Goal: Information Seeking & Learning: Learn about a topic

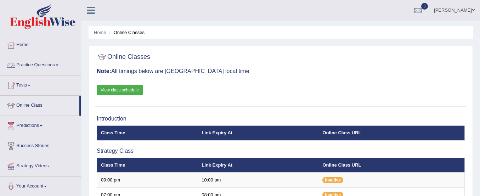
click at [30, 67] on link "Practice Questions" at bounding box center [40, 64] width 81 height 18
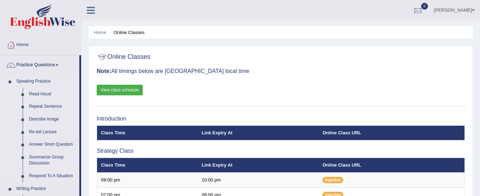
click at [38, 90] on link "Read Aloud" at bounding box center [52, 94] width 53 height 13
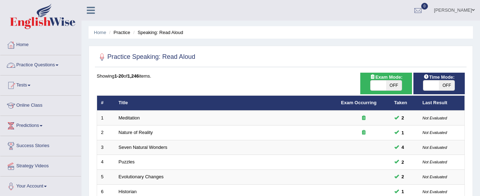
click at [40, 63] on link "Practice Questions" at bounding box center [40, 64] width 81 height 18
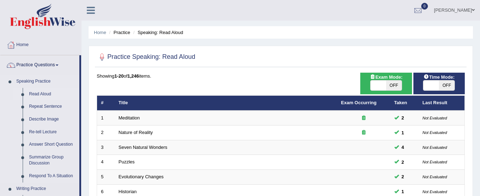
click at [39, 92] on link "Read Aloud" at bounding box center [52, 94] width 53 height 13
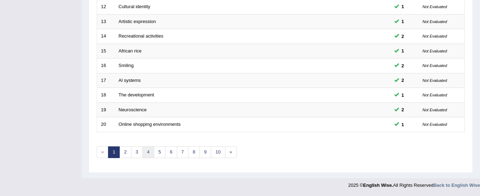
click at [148, 155] on link "4" at bounding box center [148, 152] width 12 height 12
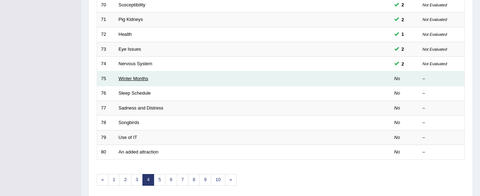
click at [135, 80] on link "Winter Months" at bounding box center [134, 78] width 30 height 5
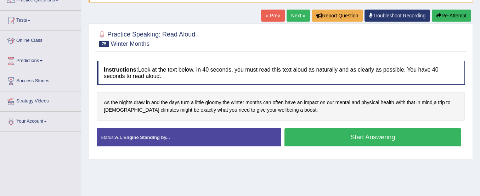
scroll to position [65, 0]
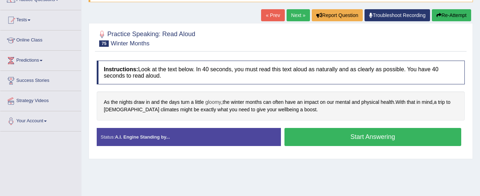
click at [211, 104] on span "gloomy" at bounding box center [213, 101] width 16 height 7
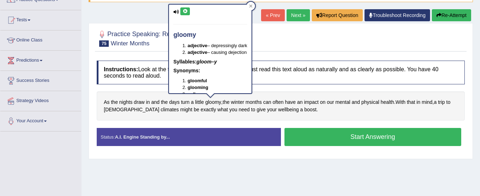
click at [186, 11] on icon at bounding box center [184, 11] width 5 height 4
click at [154, 5] on div "Home Practice Speaking: Read Aloud Winter Months * Remember to use the device M…" at bounding box center [280, 112] width 398 height 354
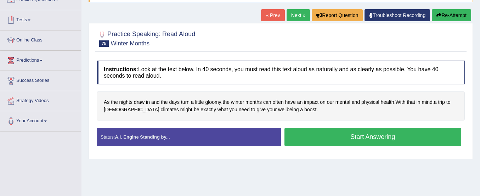
click at [30, 20] on link "Tests" at bounding box center [40, 19] width 81 height 18
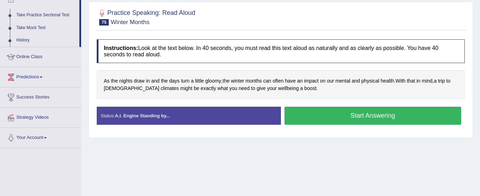
scroll to position [90, 0]
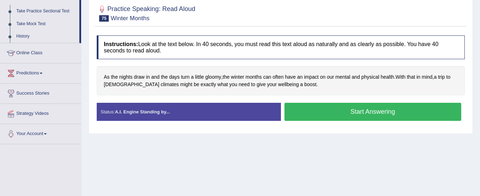
click at [312, 112] on button "Start Answering" at bounding box center [372, 112] width 177 height 18
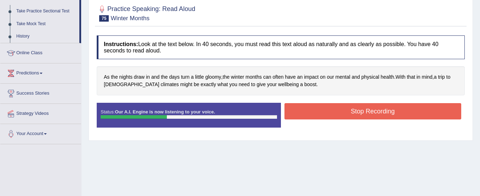
click at [312, 112] on button "Stop Recording" at bounding box center [372, 111] width 177 height 16
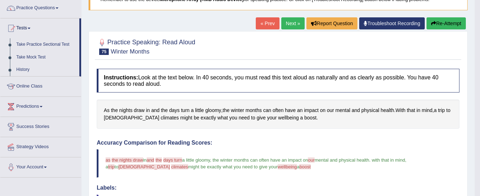
scroll to position [49, 0]
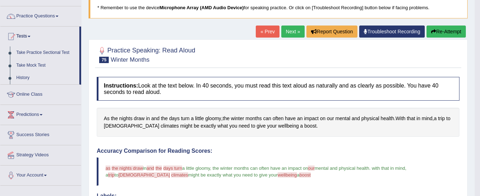
click at [448, 31] on button "Re-Attempt" at bounding box center [445, 31] width 39 height 12
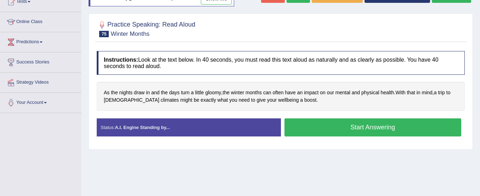
scroll to position [84, 0]
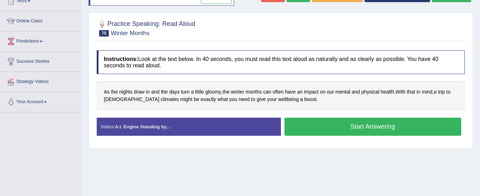
click at [344, 129] on button "Start Answering" at bounding box center [372, 127] width 177 height 18
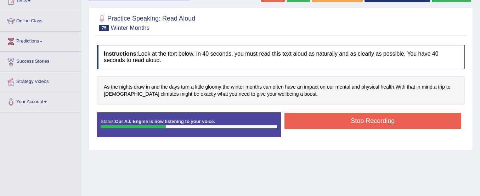
click at [345, 123] on button "Stop Recording" at bounding box center [372, 121] width 177 height 16
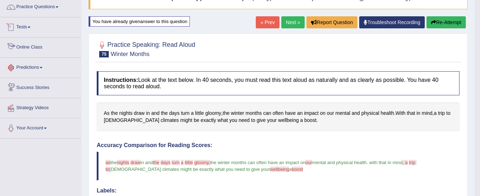
scroll to position [36, 0]
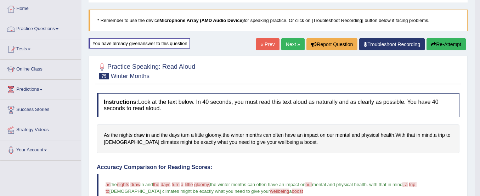
click at [39, 29] on link "Practice Questions" at bounding box center [40, 28] width 81 height 18
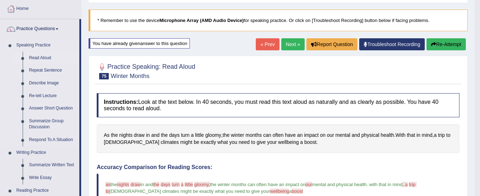
click at [40, 57] on link "Read Aloud" at bounding box center [52, 58] width 53 height 13
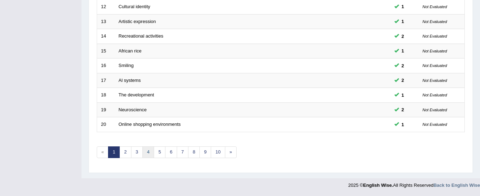
click at [150, 156] on link "4" at bounding box center [148, 152] width 12 height 12
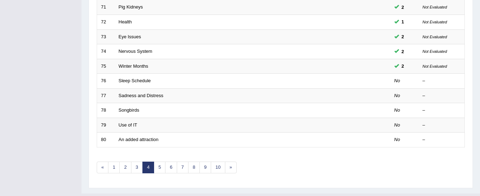
scroll to position [273, 0]
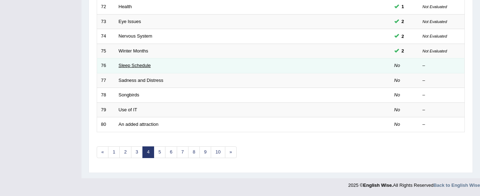
click at [137, 65] on link "Sleep Schedule" at bounding box center [135, 65] width 32 height 5
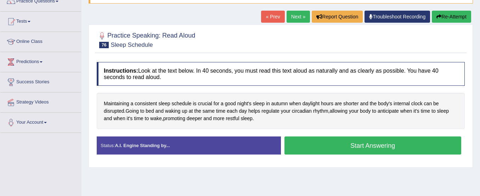
scroll to position [64, 0]
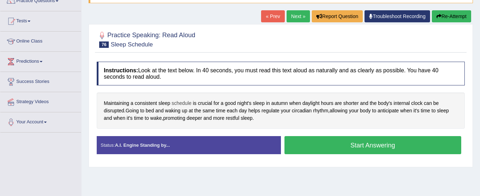
click at [186, 103] on span "schedule" at bounding box center [181, 103] width 20 height 7
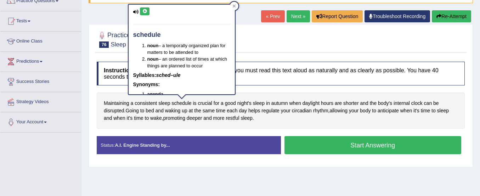
click at [145, 9] on icon at bounding box center [144, 11] width 5 height 4
click at [272, 46] on div at bounding box center [281, 39] width 368 height 22
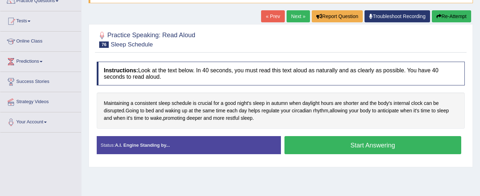
click at [300, 141] on button "Start Answering" at bounding box center [372, 145] width 177 height 18
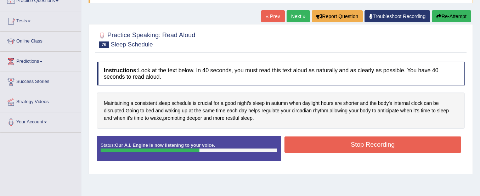
click at [300, 141] on button "Stop Recording" at bounding box center [372, 144] width 177 height 16
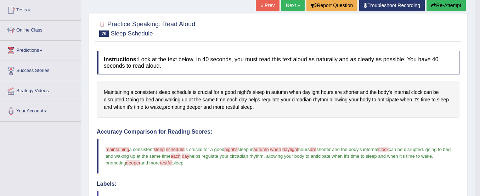
scroll to position [66, 0]
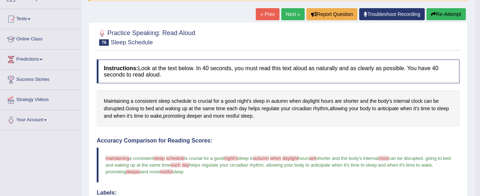
click at [445, 10] on button "Re-Attempt" at bounding box center [445, 14] width 39 height 12
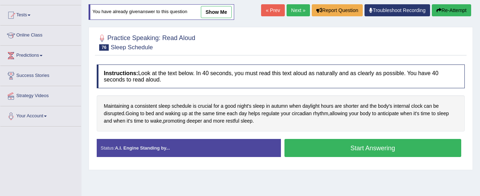
scroll to position [66, 0]
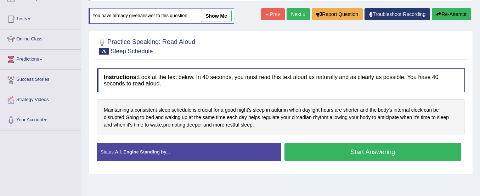
click at [377, 149] on button "Start Answering" at bounding box center [372, 152] width 177 height 18
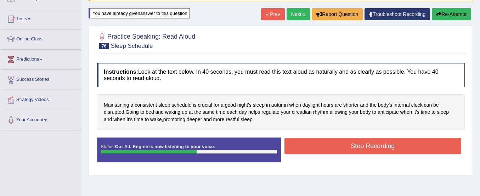
click at [379, 144] on button "Stop Recording" at bounding box center [372, 146] width 177 height 16
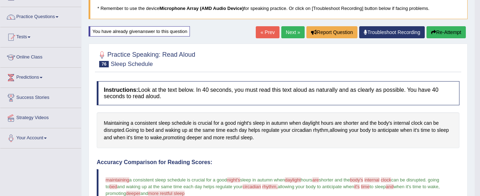
scroll to position [47, 0]
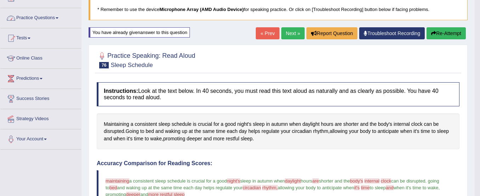
click at [43, 21] on link "Practice Questions" at bounding box center [40, 17] width 81 height 18
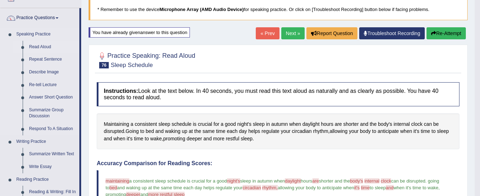
click at [43, 45] on link "Read Aloud" at bounding box center [52, 47] width 53 height 13
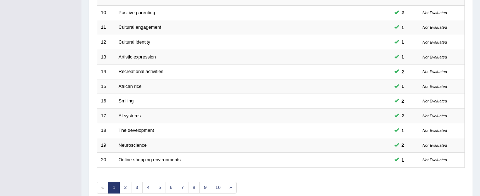
scroll to position [273, 0]
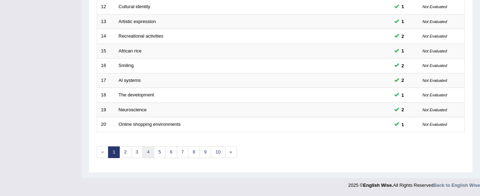
click at [147, 151] on link "4" at bounding box center [148, 152] width 12 height 12
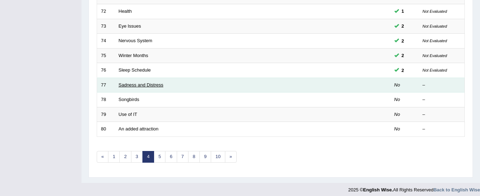
click at [137, 85] on link "Sadness and Distress" at bounding box center [141, 84] width 45 height 5
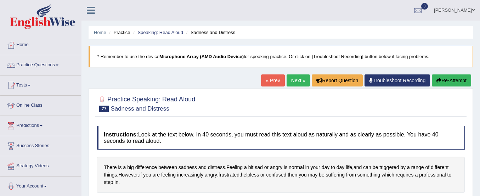
scroll to position [40, 0]
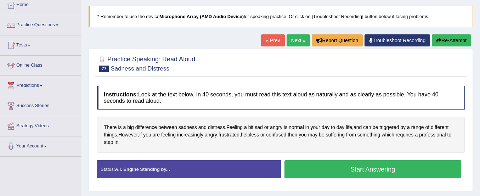
click at [309, 168] on button "Start Answering" at bounding box center [372, 169] width 177 height 18
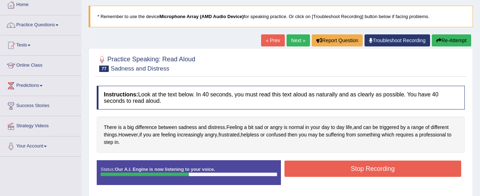
click at [309, 168] on button "Stop Recording" at bounding box center [372, 168] width 177 height 16
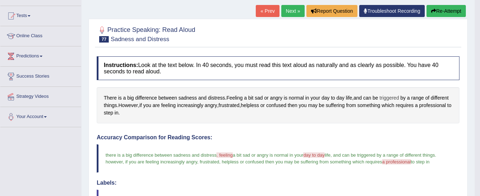
scroll to position [68, 0]
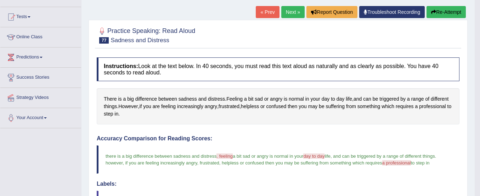
click at [447, 14] on button "Re-Attempt" at bounding box center [445, 12] width 39 height 12
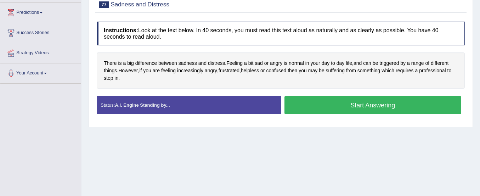
click at [402, 101] on button "Start Answering" at bounding box center [372, 105] width 177 height 18
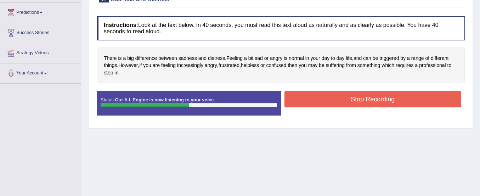
click at [402, 101] on button "Stop Recording" at bounding box center [372, 99] width 177 height 16
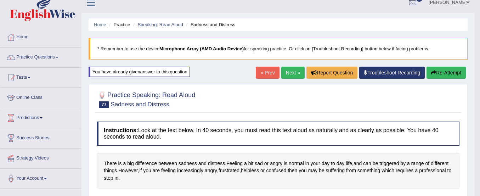
scroll to position [7, 0]
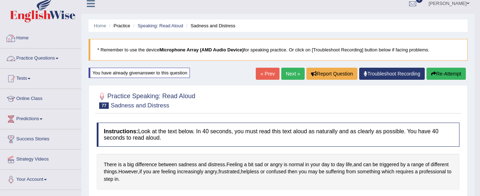
click at [36, 57] on link "Practice Questions" at bounding box center [40, 58] width 81 height 18
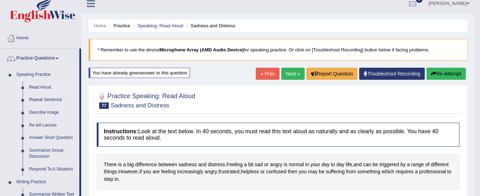
click at [36, 87] on link "Read Aloud" at bounding box center [52, 87] width 53 height 13
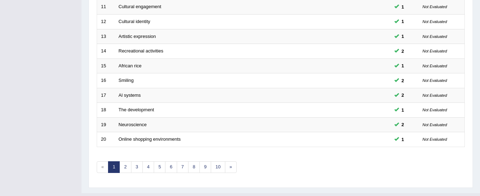
scroll to position [273, 0]
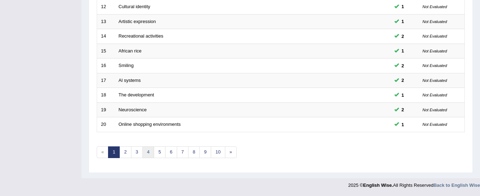
click at [148, 151] on link "4" at bounding box center [148, 152] width 12 height 12
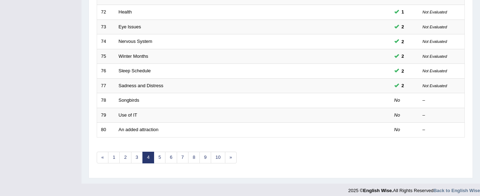
scroll to position [273, 0]
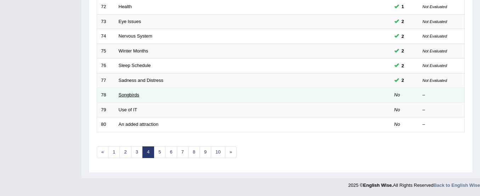
click at [130, 94] on link "Songbirds" at bounding box center [129, 94] width 21 height 5
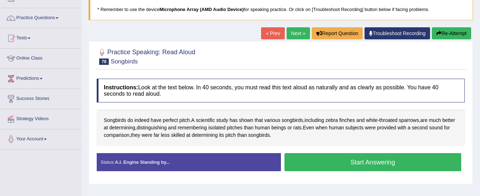
click at [309, 160] on button "Start Answering" at bounding box center [372, 162] width 177 height 18
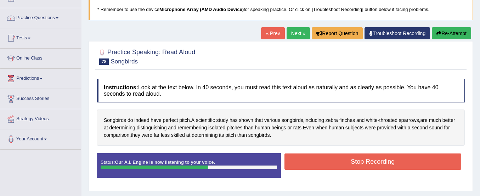
click at [309, 160] on button "Stop Recording" at bounding box center [372, 161] width 177 height 16
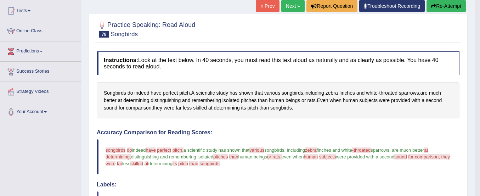
scroll to position [63, 0]
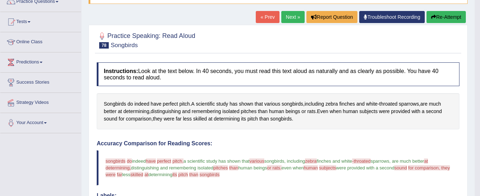
click at [442, 17] on button "Re-Attempt" at bounding box center [445, 17] width 39 height 12
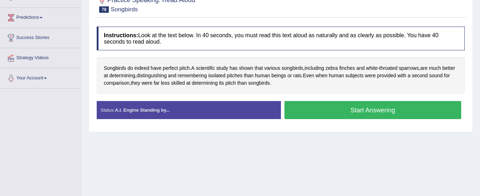
click at [398, 107] on button "Start Answering" at bounding box center [372, 110] width 177 height 18
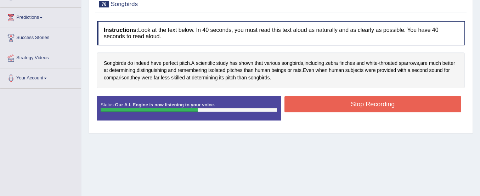
click at [398, 107] on button "Stop Recording" at bounding box center [372, 104] width 177 height 16
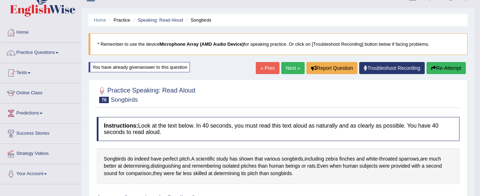
scroll to position [12, 0]
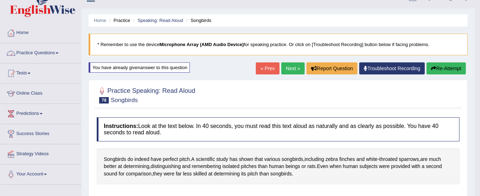
click at [46, 52] on link "Practice Questions" at bounding box center [40, 52] width 81 height 18
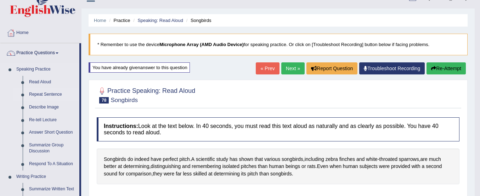
click at [39, 95] on link "Repeat Sentence" at bounding box center [52, 94] width 53 height 13
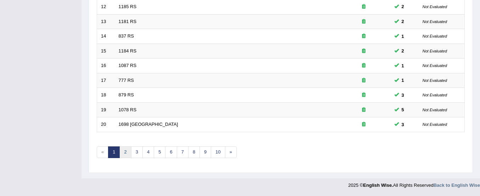
click at [125, 155] on link "2" at bounding box center [125, 152] width 12 height 12
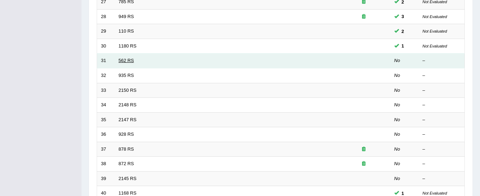
click at [126, 59] on link "562 RS" at bounding box center [126, 60] width 15 height 5
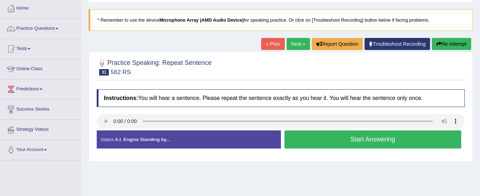
click at [309, 141] on button "Start Answering" at bounding box center [372, 139] width 177 height 18
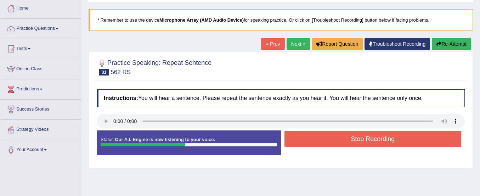
click at [461, 41] on button "Re-Attempt" at bounding box center [451, 44] width 39 height 12
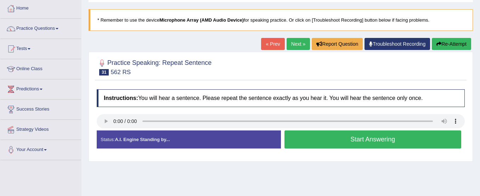
click at [329, 142] on button "Start Answering" at bounding box center [372, 139] width 177 height 18
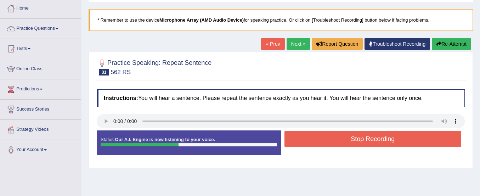
click at [329, 142] on button "Stop Recording" at bounding box center [372, 139] width 177 height 16
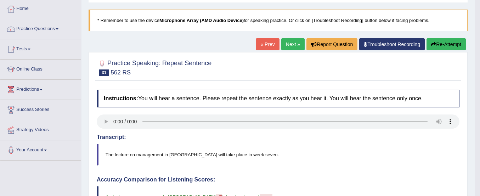
scroll to position [36, 0]
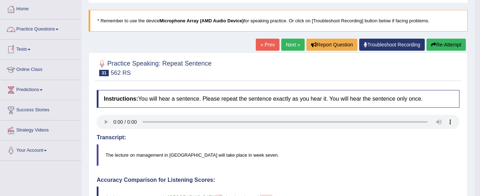
click at [42, 32] on link "Practice Questions" at bounding box center [40, 28] width 81 height 18
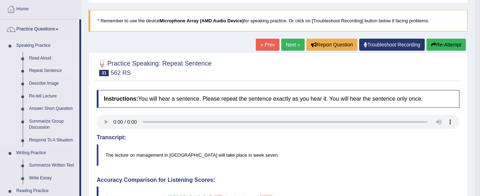
click at [44, 68] on link "Repeat Sentence" at bounding box center [52, 70] width 53 height 13
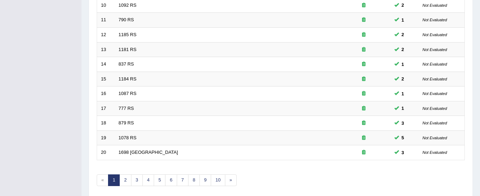
scroll to position [273, 0]
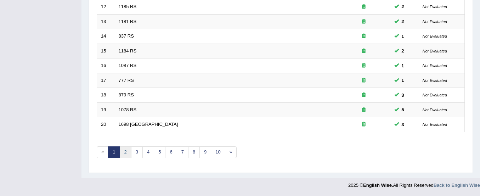
click at [130, 154] on link "2" at bounding box center [125, 152] width 12 height 12
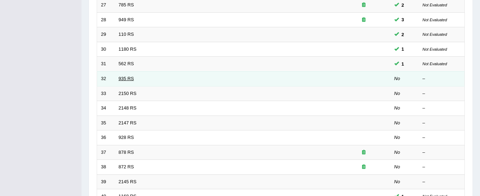
click at [130, 78] on link "935 RS" at bounding box center [126, 78] width 15 height 5
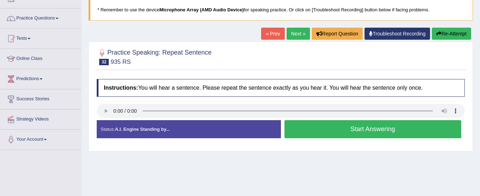
click at [343, 129] on button "Start Answering" at bounding box center [372, 129] width 177 height 18
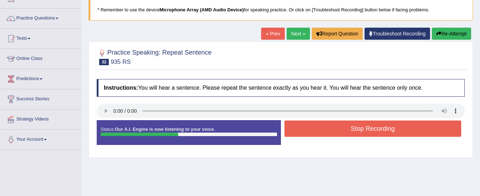
click at [343, 129] on button "Stop Recording" at bounding box center [372, 128] width 177 height 16
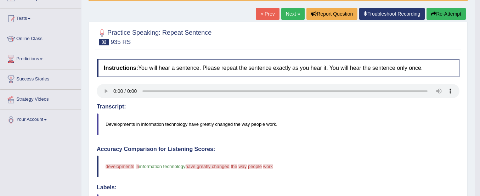
scroll to position [64, 0]
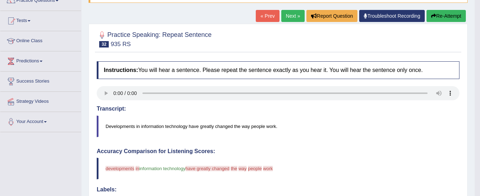
click at [443, 14] on button "Re-Attempt" at bounding box center [445, 16] width 39 height 12
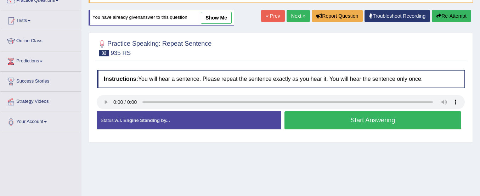
click at [385, 119] on button "Start Answering" at bounding box center [372, 120] width 177 height 18
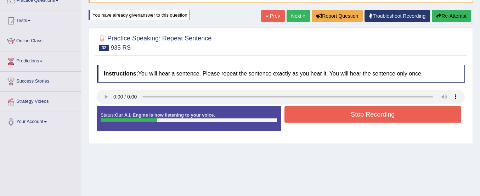
click at [458, 17] on button "Re-Attempt" at bounding box center [451, 16] width 39 height 12
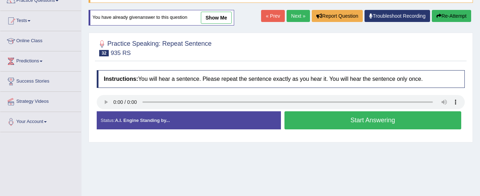
click at [397, 118] on button "Start Answering" at bounding box center [372, 120] width 177 height 18
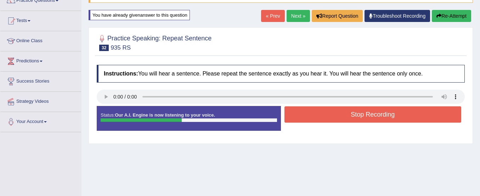
click at [397, 118] on button "Stop Recording" at bounding box center [372, 114] width 177 height 16
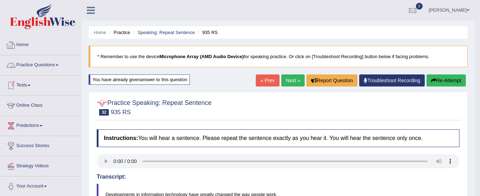
click at [45, 66] on link "Practice Questions" at bounding box center [40, 64] width 81 height 18
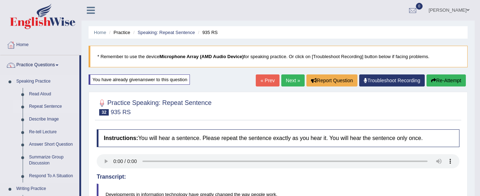
click at [39, 108] on link "Repeat Sentence" at bounding box center [52, 106] width 53 height 13
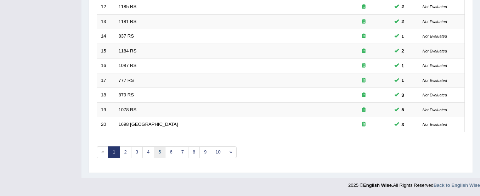
scroll to position [273, 0]
click at [149, 151] on link "4" at bounding box center [148, 152] width 12 height 12
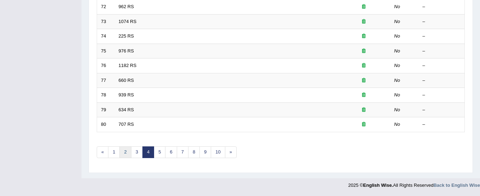
click at [126, 150] on link "2" at bounding box center [125, 152] width 12 height 12
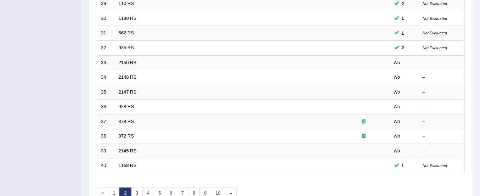
scroll to position [232, 0]
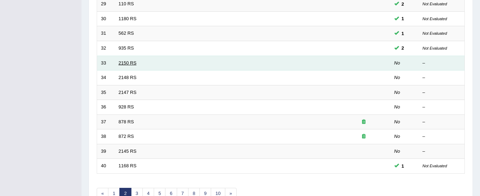
click at [122, 64] on link "2150 RS" at bounding box center [128, 62] width 18 height 5
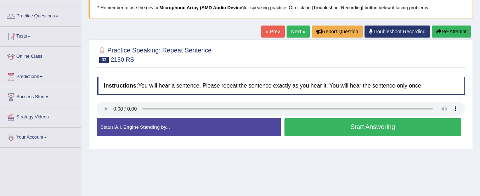
click at [312, 130] on button "Start Answering" at bounding box center [372, 127] width 177 height 18
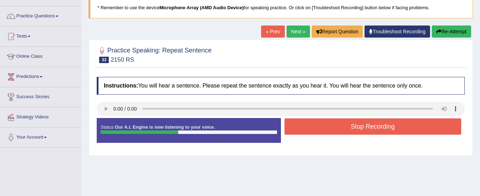
click at [312, 130] on button "Stop Recording" at bounding box center [372, 126] width 177 height 16
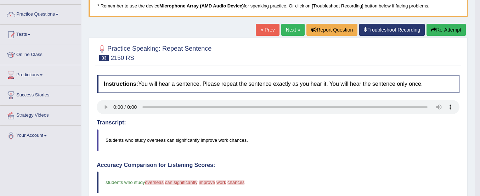
scroll to position [50, 0]
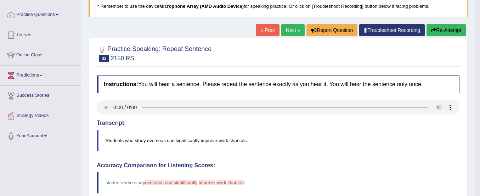
click at [440, 30] on button "Re-Attempt" at bounding box center [445, 30] width 39 height 12
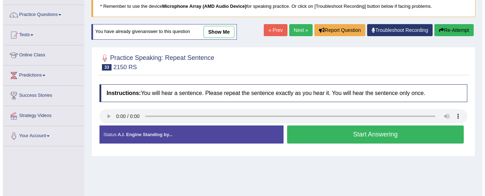
scroll to position [39, 0]
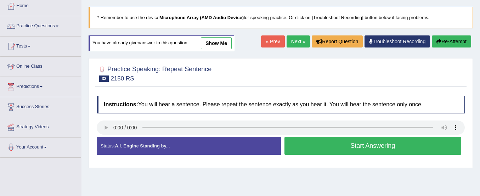
click at [360, 143] on button "Start Answering" at bounding box center [372, 146] width 177 height 18
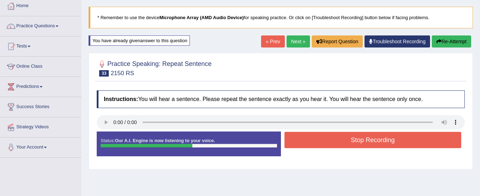
click at [360, 143] on button "Stop Recording" at bounding box center [372, 140] width 177 height 16
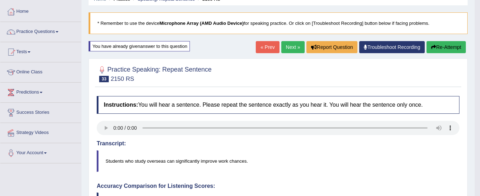
scroll to position [33, 0]
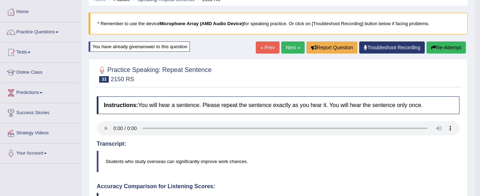
click at [453, 50] on button "Re-Attempt" at bounding box center [445, 47] width 39 height 12
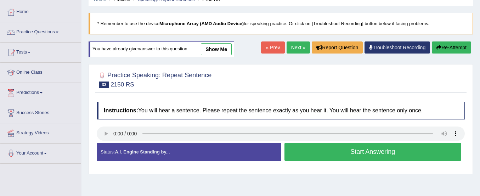
click at [358, 155] on button "Start Answering" at bounding box center [372, 152] width 177 height 18
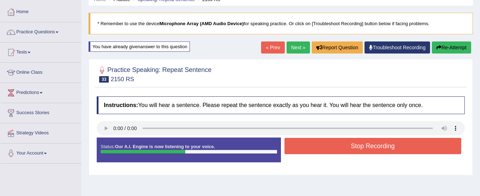
click at [359, 147] on button "Stop Recording" at bounding box center [372, 146] width 177 height 16
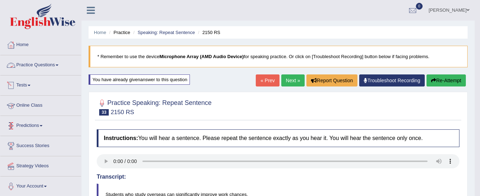
click at [50, 64] on link "Practice Questions" at bounding box center [40, 64] width 81 height 18
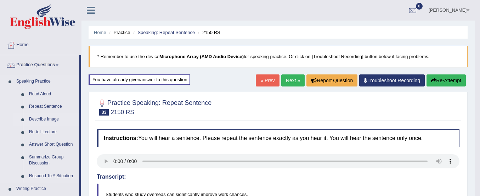
click at [44, 118] on link "Describe Image" at bounding box center [52, 119] width 53 height 13
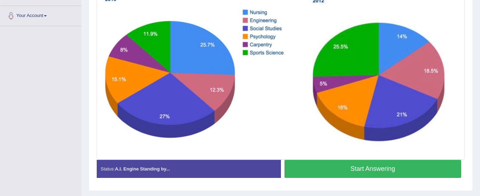
scroll to position [188, 0]
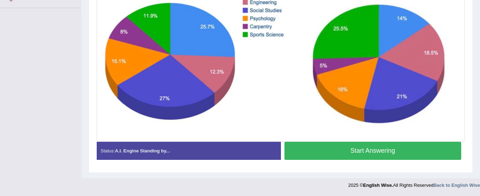
click at [311, 152] on button "Start Answering" at bounding box center [372, 151] width 177 height 18
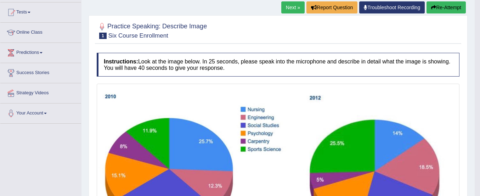
scroll to position [74, 0]
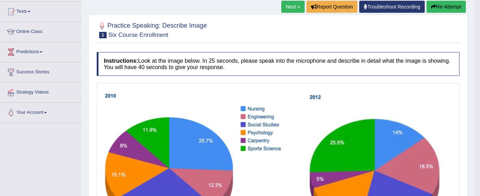
click at [442, 6] on button "Re-Attempt" at bounding box center [445, 7] width 39 height 12
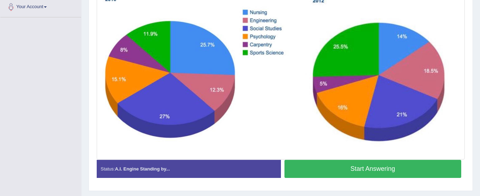
scroll to position [197, 0]
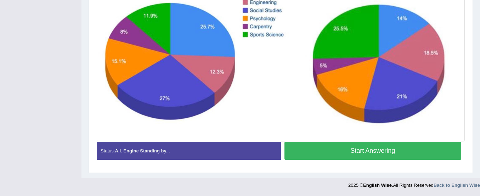
click at [406, 148] on button "Start Answering" at bounding box center [372, 151] width 177 height 18
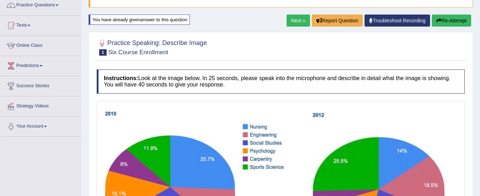
scroll to position [59, 0]
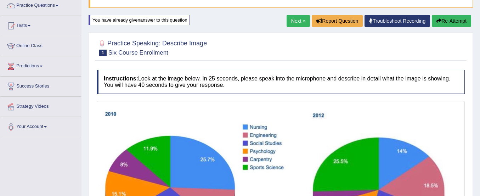
click at [442, 20] on button "Re-Attempt" at bounding box center [451, 21] width 39 height 12
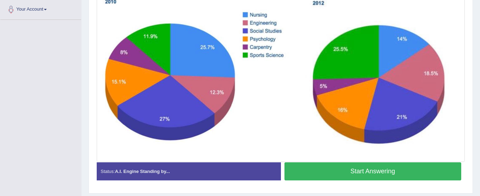
scroll to position [178, 0]
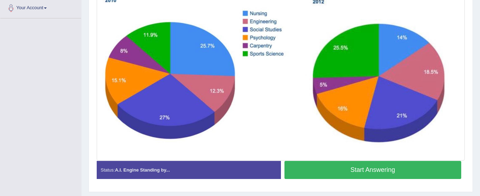
click at [350, 169] on button "Start Answering" at bounding box center [372, 170] width 177 height 18
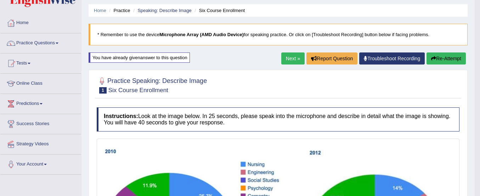
scroll to position [0, 0]
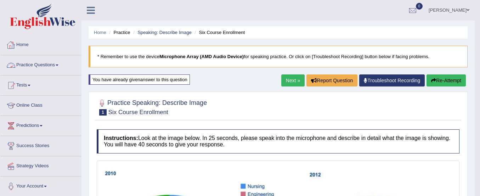
click at [43, 68] on link "Practice Questions" at bounding box center [40, 64] width 81 height 18
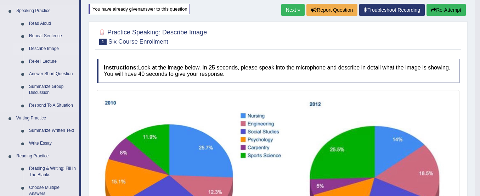
scroll to position [71, 0]
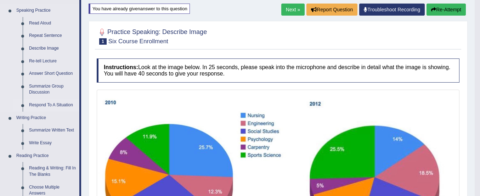
click at [46, 103] on link "Respond To A Situation" at bounding box center [52, 105] width 53 height 13
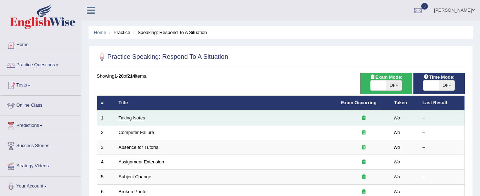
click at [135, 118] on link "Taking Notes" at bounding box center [132, 117] width 27 height 5
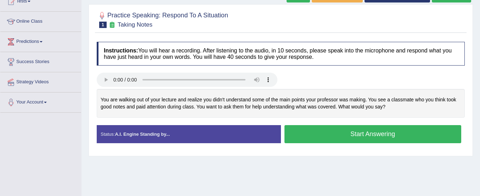
scroll to position [87, 0]
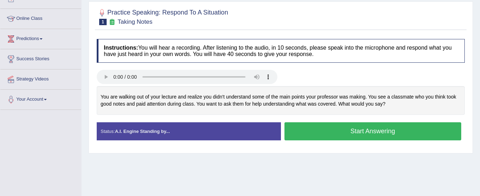
click at [311, 131] on button "Start Answering" at bounding box center [372, 131] width 177 height 18
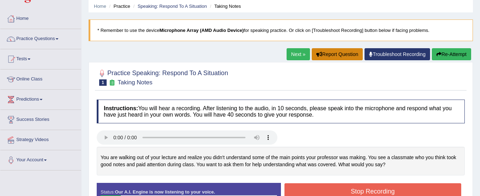
scroll to position [26, 0]
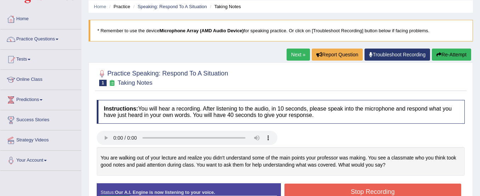
click at [443, 53] on button "Re-Attempt" at bounding box center [451, 55] width 39 height 12
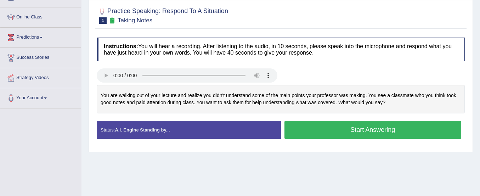
scroll to position [106, 0]
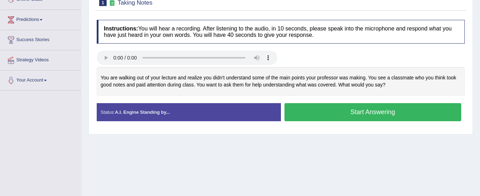
click at [422, 111] on button "Start Answering" at bounding box center [372, 112] width 177 height 18
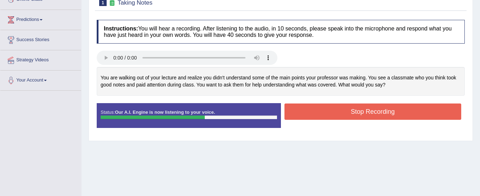
click at [422, 111] on button "Stop Recording" at bounding box center [372, 111] width 177 height 16
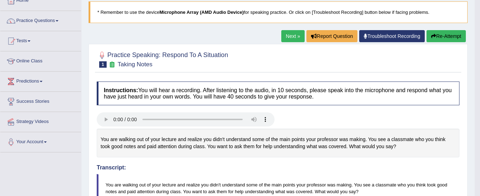
scroll to position [0, 0]
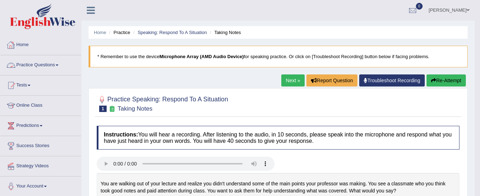
click at [42, 63] on link "Practice Questions" at bounding box center [40, 64] width 81 height 18
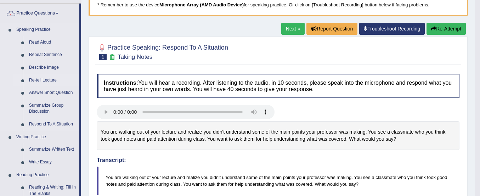
scroll to position [52, 0]
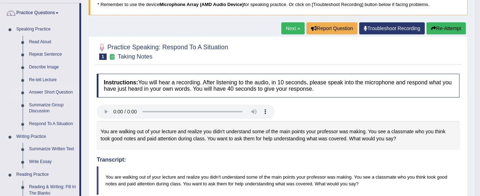
click at [50, 94] on link "Answer Short Question" at bounding box center [52, 92] width 53 height 13
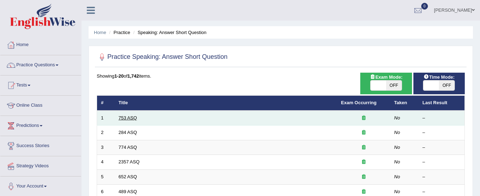
click at [132, 120] on link "753 ASQ" at bounding box center [128, 117] width 18 height 5
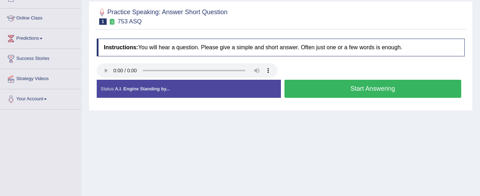
scroll to position [87, 0]
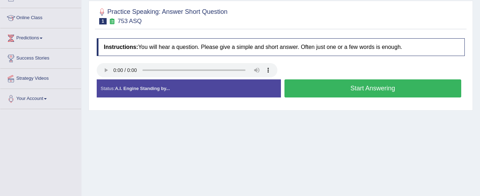
click at [303, 94] on button "Start Answering" at bounding box center [372, 88] width 177 height 18
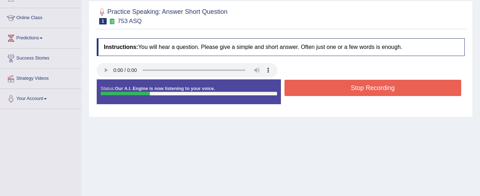
click at [303, 94] on button "Stop Recording" at bounding box center [372, 88] width 177 height 16
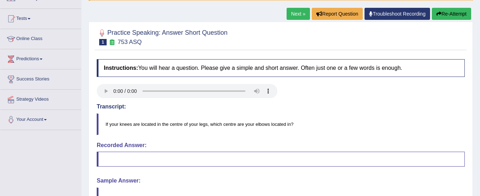
scroll to position [66, 0]
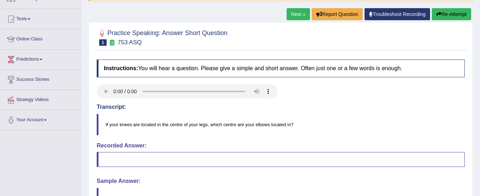
click at [442, 12] on button "Re-Attempt" at bounding box center [451, 14] width 39 height 12
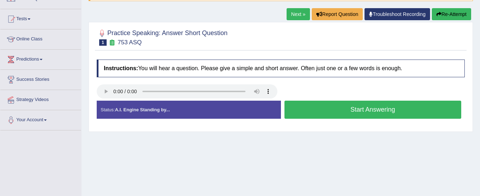
click at [345, 112] on button "Start Answering" at bounding box center [372, 110] width 177 height 18
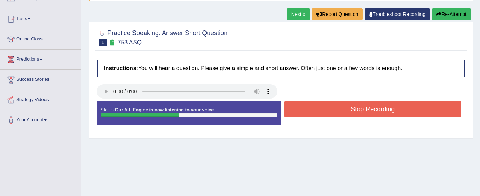
click at [345, 112] on button "Stop Recording" at bounding box center [372, 109] width 177 height 16
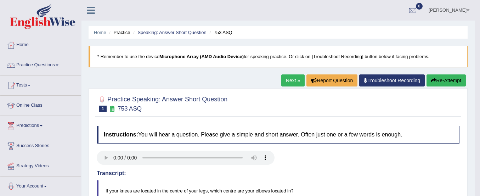
click at [291, 76] on link "Next »" at bounding box center [292, 80] width 23 height 12
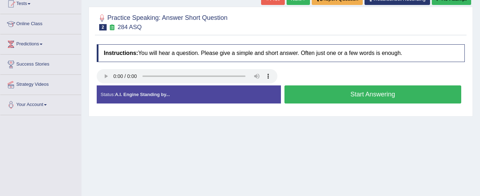
click at [334, 98] on button "Start Answering" at bounding box center [372, 94] width 177 height 18
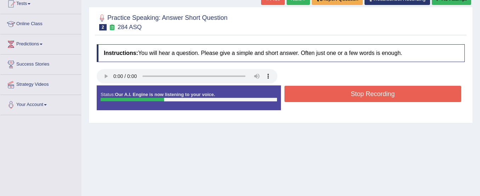
click at [334, 98] on button "Stop Recording" at bounding box center [372, 94] width 177 height 16
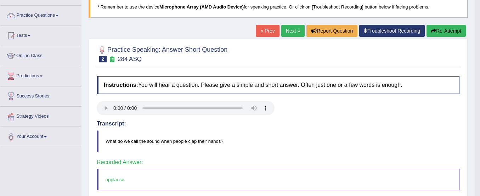
scroll to position [49, 0]
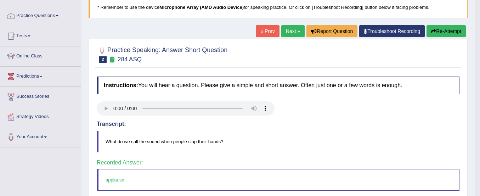
click at [289, 31] on link "Next »" at bounding box center [292, 31] width 23 height 12
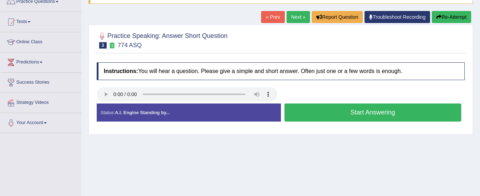
click at [306, 111] on button "Start Answering" at bounding box center [372, 112] width 177 height 18
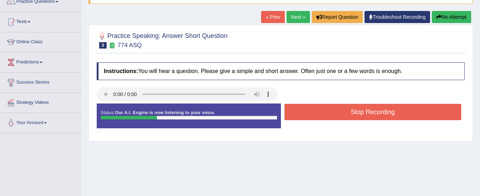
click at [306, 111] on button "Stop Recording" at bounding box center [372, 112] width 177 height 16
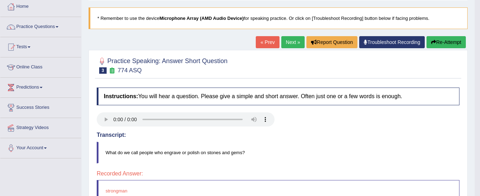
scroll to position [33, 0]
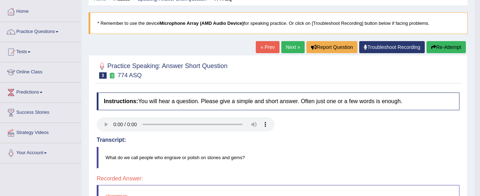
click at [439, 45] on button "Re-Attempt" at bounding box center [445, 47] width 39 height 12
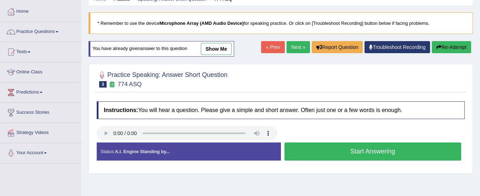
click at [336, 142] on button "Start Answering" at bounding box center [372, 151] width 177 height 18
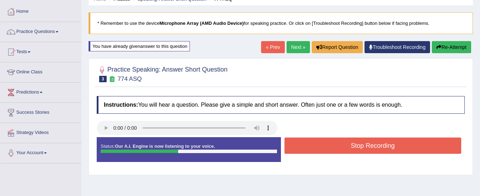
click at [336, 142] on button "Stop Recording" at bounding box center [372, 145] width 177 height 16
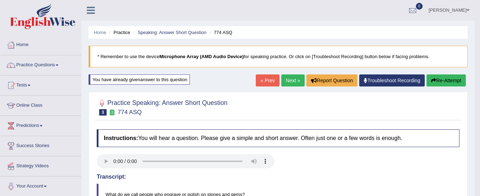
click at [288, 79] on link "Next »" at bounding box center [292, 80] width 23 height 12
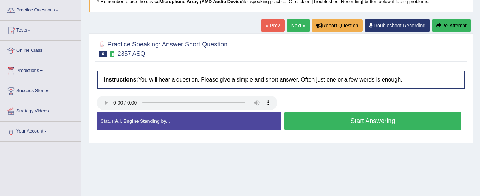
click at [317, 123] on button "Start Answering" at bounding box center [372, 121] width 177 height 18
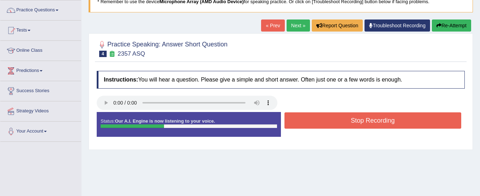
click at [317, 123] on button "Stop Recording" at bounding box center [372, 120] width 177 height 16
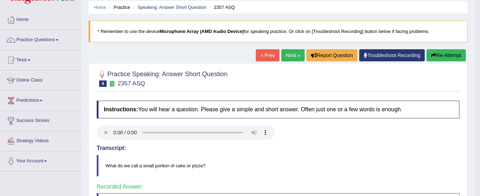
scroll to position [25, 0]
click at [294, 55] on link "Next »" at bounding box center [292, 56] width 23 height 12
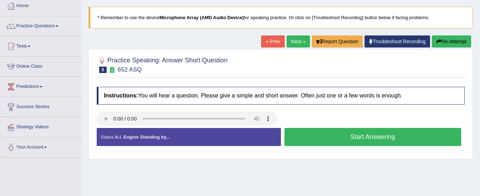
click at [319, 141] on button "Start Answering" at bounding box center [372, 137] width 177 height 18
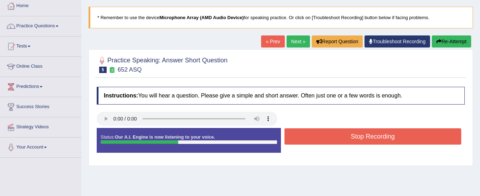
click at [319, 141] on button "Stop Recording" at bounding box center [372, 136] width 177 height 16
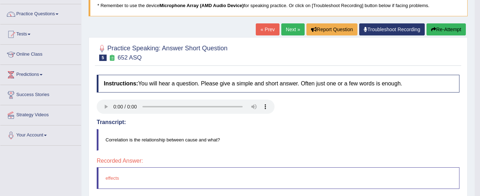
scroll to position [50, 0]
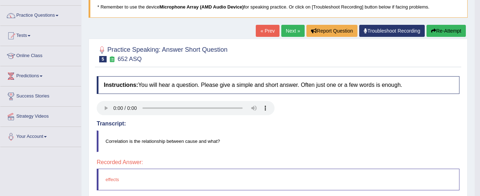
click at [443, 29] on button "Re-Attempt" at bounding box center [445, 31] width 39 height 12
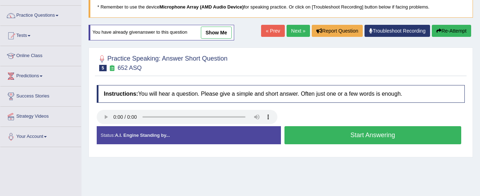
scroll to position [50, 0]
click at [364, 132] on button "Start Answering" at bounding box center [372, 135] width 177 height 18
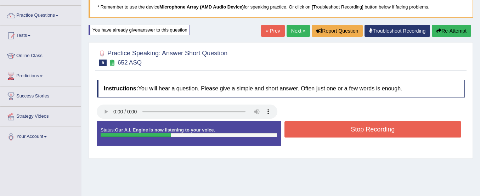
click at [364, 132] on button "Stop Recording" at bounding box center [372, 129] width 177 height 16
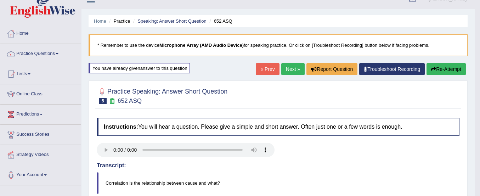
scroll to position [0, 0]
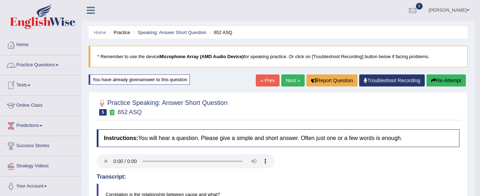
click at [44, 64] on link "Practice Questions" at bounding box center [40, 64] width 81 height 18
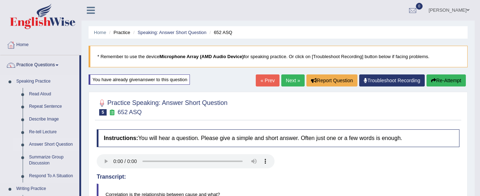
click at [46, 144] on link "Answer Short Question" at bounding box center [52, 144] width 53 height 13
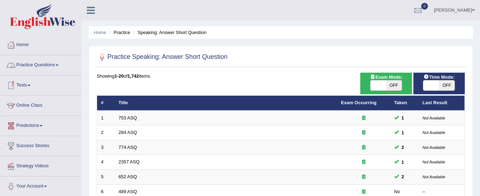
click at [47, 64] on link "Practice Questions" at bounding box center [40, 64] width 81 height 18
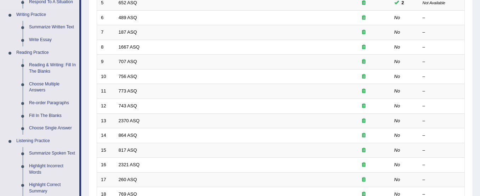
scroll to position [171, 0]
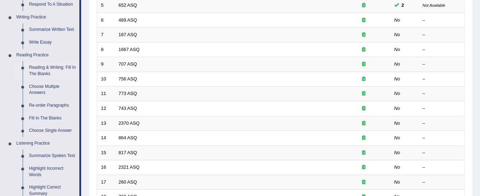
click at [52, 67] on link "Reading & Writing: Fill In The Blanks" at bounding box center [52, 70] width 53 height 19
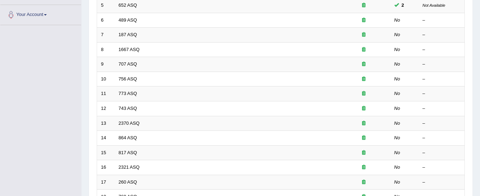
scroll to position [146, 0]
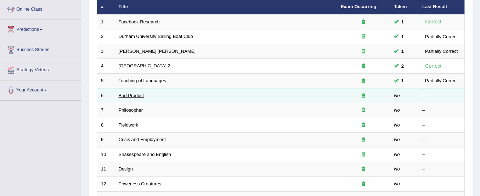
click at [131, 95] on link "Bad Product" at bounding box center [131, 95] width 25 height 5
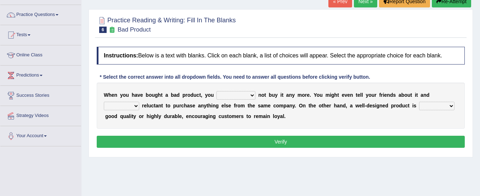
scroll to position [55, 0]
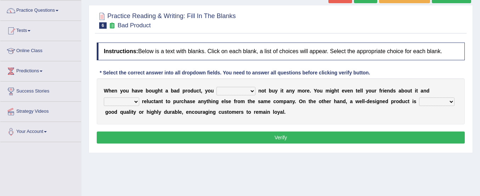
click at [222, 93] on select "would have should have should" at bounding box center [235, 91] width 39 height 8
click at [216, 87] on select "would have should have should" at bounding box center [235, 91] width 39 height 8
click at [231, 89] on select "would have should have should" at bounding box center [235, 91] width 39 height 8
select select "should"
click at [216, 87] on select "would have should have should" at bounding box center [235, 91] width 39 height 8
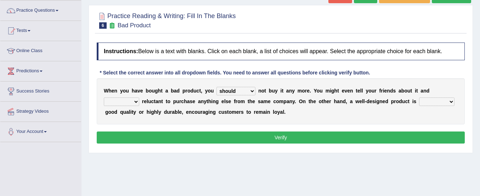
click at [118, 98] on select "is are be being" at bounding box center [121, 101] width 35 height 8
select select "be"
click at [104, 97] on select "is are be being" at bounding box center [121, 101] width 35 height 8
click at [432, 100] on select "both also neither either" at bounding box center [436, 101] width 35 height 8
select select "either"
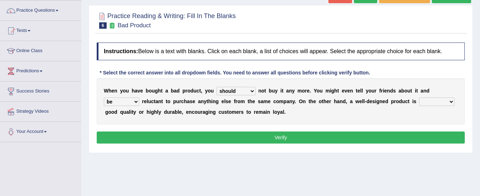
click at [419, 97] on select "both also neither either" at bounding box center [436, 101] width 35 height 8
click at [417, 137] on button "Verify" at bounding box center [281, 137] width 368 height 12
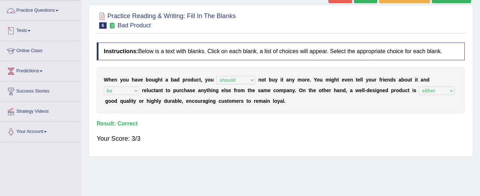
click at [50, 11] on link "Practice Questions" at bounding box center [40, 10] width 81 height 18
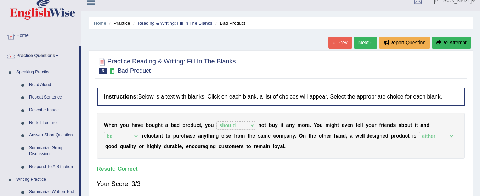
scroll to position [9, 0]
click at [362, 45] on link "Next »" at bounding box center [365, 43] width 23 height 12
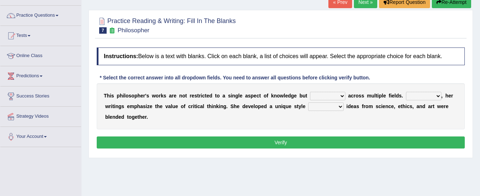
click at [327, 97] on select "constrain contain assemble extend" at bounding box center [327, 96] width 35 height 8
select select "constrain"
click at [310, 92] on select "constrain contain assemble extend" at bounding box center [327, 96] width 35 height 8
click at [419, 97] on select "Rather So Moreover Likely" at bounding box center [423, 96] width 35 height 8
select select "Moreover"
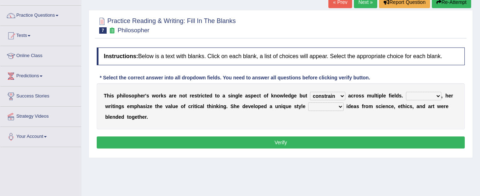
click at [406, 92] on select "Rather So Moreover Likely" at bounding box center [423, 96] width 35 height 8
click at [436, 95] on select "Rather So Moreover Likely" at bounding box center [423, 96] width 35 height 8
click at [322, 110] on select "in that that which in which" at bounding box center [325, 106] width 35 height 8
select select "in which"
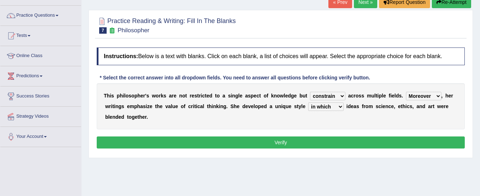
click at [308, 102] on select "in that that which in which" at bounding box center [325, 106] width 35 height 8
click at [324, 140] on button "Verify" at bounding box center [281, 142] width 368 height 12
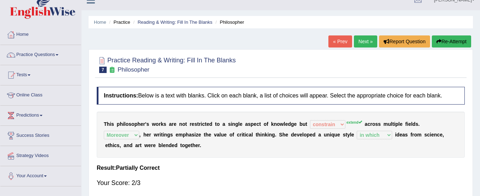
scroll to position [10, 0]
click at [448, 41] on button "Re-Attempt" at bounding box center [451, 42] width 39 height 12
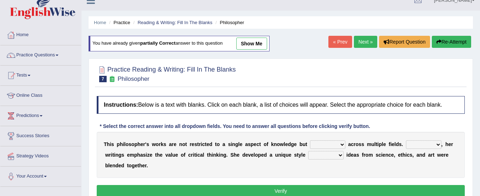
drag, startPoint x: 0, startPoint y: 0, endPoint x: 334, endPoint y: 146, distance: 363.9
click at [334, 146] on select "constrain contain assemble extend" at bounding box center [327, 144] width 35 height 8
select select "extend"
click at [310, 140] on select "constrain contain assemble extend" at bounding box center [327, 144] width 35 height 8
click at [417, 142] on select "Rather So Moreover Likely" at bounding box center [423, 144] width 35 height 8
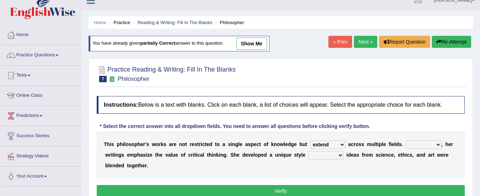
select select "Moreover"
click at [406, 140] on select "Rather So Moreover Likely" at bounding box center [423, 144] width 35 height 8
click at [328, 158] on select "in that that which in which" at bounding box center [325, 155] width 35 height 8
select select "in which"
click at [308, 151] on select "in that that which in which" at bounding box center [325, 155] width 35 height 8
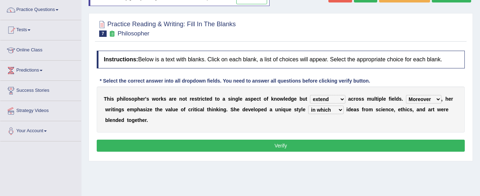
scroll to position [56, 0]
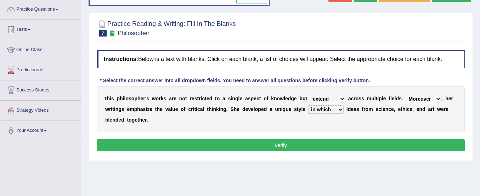
click at [430, 145] on button "Verify" at bounding box center [281, 145] width 368 height 12
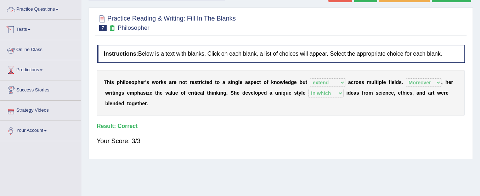
click at [52, 10] on link "Practice Questions" at bounding box center [40, 9] width 81 height 18
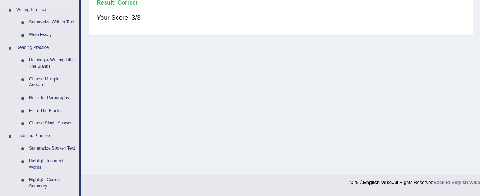
scroll to position [179, 0]
click at [58, 93] on link "Re-order Paragraphs" at bounding box center [52, 97] width 53 height 13
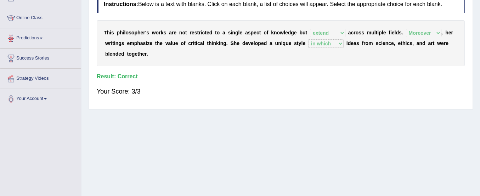
scroll to position [153, 0]
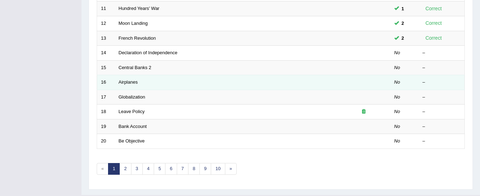
scroll to position [257, 0]
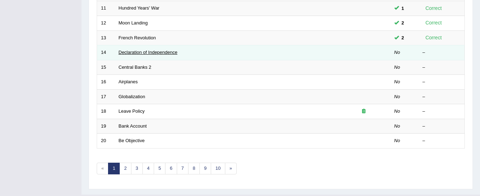
click at [167, 53] on link "Declaration of Independence" at bounding box center [148, 52] width 59 height 5
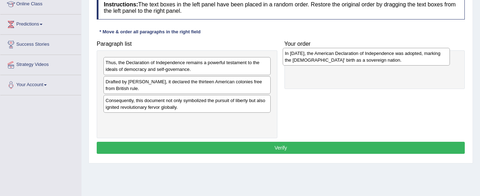
drag, startPoint x: 151, startPoint y: 128, endPoint x: 334, endPoint y: 63, distance: 193.5
click at [334, 63] on div "In [DATE], the American Declaration of Independence was adopted, marking the [D…" at bounding box center [366, 57] width 167 height 18
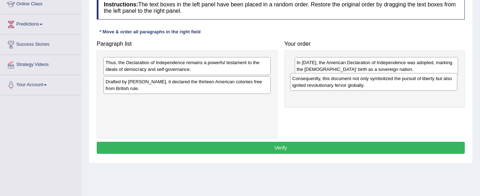
drag, startPoint x: 182, startPoint y: 107, endPoint x: 369, endPoint y: 85, distance: 187.9
click at [369, 85] on div "Consequently, this document not only symbolized the pursuit of liberty but also…" at bounding box center [373, 82] width 167 height 18
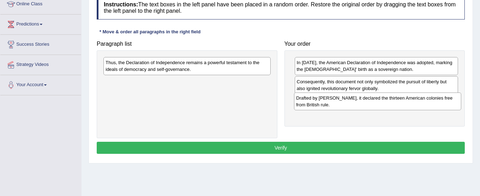
drag, startPoint x: 215, startPoint y: 83, endPoint x: 405, endPoint y: 99, distance: 190.8
click at [405, 99] on div "Drafted by [PERSON_NAME], it declared the thirteen American colonies free from …" at bounding box center [377, 101] width 167 height 18
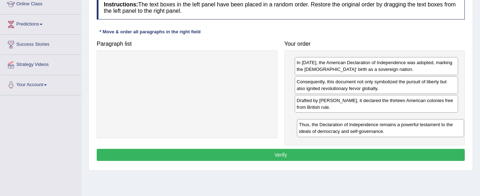
drag, startPoint x: 244, startPoint y: 64, endPoint x: 437, endPoint y: 125, distance: 202.7
click at [437, 125] on div "Thus, the Declaration of Independence remains a powerful testament to the ideal…" at bounding box center [380, 128] width 167 height 18
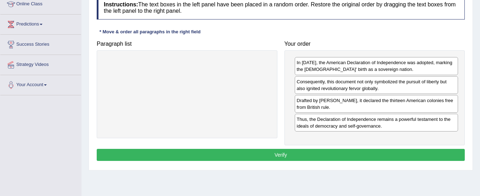
click at [381, 154] on button "Verify" at bounding box center [281, 155] width 368 height 12
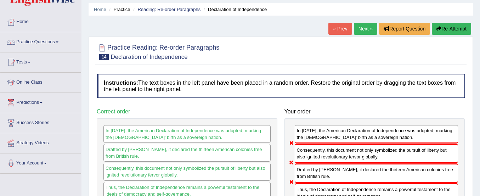
scroll to position [22, 0]
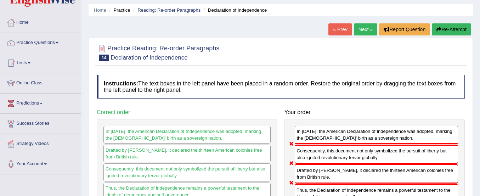
click at [451, 28] on button "Re-Attempt" at bounding box center [451, 29] width 39 height 12
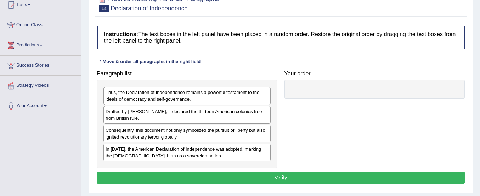
scroll to position [97, 0]
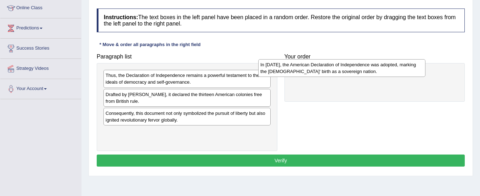
drag, startPoint x: 237, startPoint y: 138, endPoint x: 391, endPoint y: 70, distance: 168.7
click at [391, 70] on div "In [DATE], the American Declaration of Independence was adopted, marking the [D…" at bounding box center [341, 68] width 167 height 18
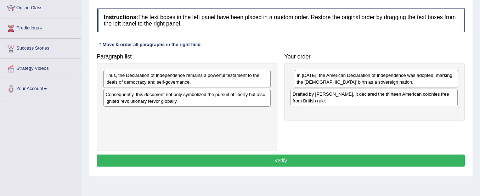
drag, startPoint x: 164, startPoint y: 100, endPoint x: 351, endPoint y: 99, distance: 187.0
click at [351, 99] on div "Drafted by [PERSON_NAME], it declared the thirteen American colonies free from …" at bounding box center [373, 98] width 167 height 18
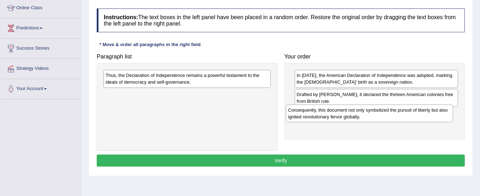
drag, startPoint x: 192, startPoint y: 98, endPoint x: 377, endPoint y: 115, distance: 186.6
click at [377, 115] on div "Consequently, this document not only symbolized the pursuit of liberty but also…" at bounding box center [369, 113] width 167 height 18
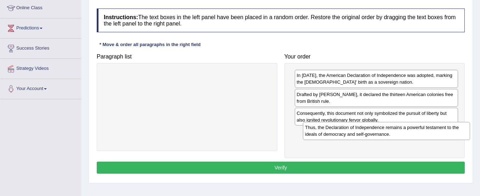
drag, startPoint x: 219, startPoint y: 85, endPoint x: 419, endPoint y: 137, distance: 206.0
click at [419, 137] on div "Thus, the Declaration of Independence remains a powerful testament to the ideal…" at bounding box center [386, 131] width 167 height 18
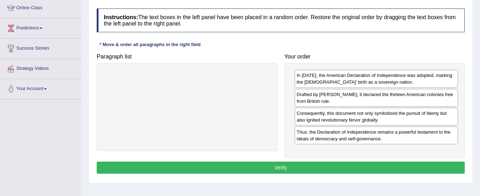
click at [361, 165] on button "Verify" at bounding box center [281, 167] width 368 height 12
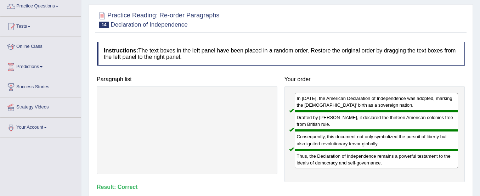
scroll to position [58, 0]
click at [40, 68] on link "Predictions" at bounding box center [40, 66] width 81 height 18
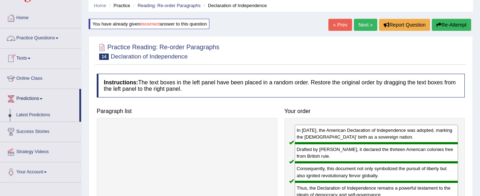
scroll to position [27, 0]
click at [52, 36] on link "Practice Questions" at bounding box center [40, 38] width 81 height 18
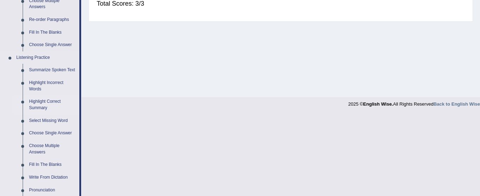
scroll to position [257, 0]
click at [54, 84] on link "Highlight Incorrect Words" at bounding box center [52, 85] width 53 height 19
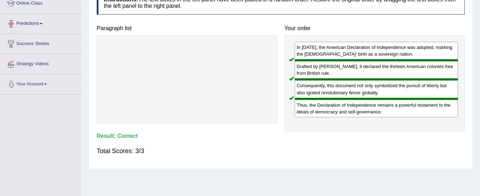
scroll to position [140, 0]
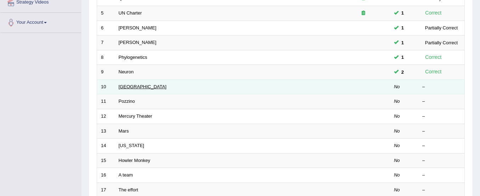
click at [129, 86] on link "[GEOGRAPHIC_DATA]" at bounding box center [143, 86] width 48 height 5
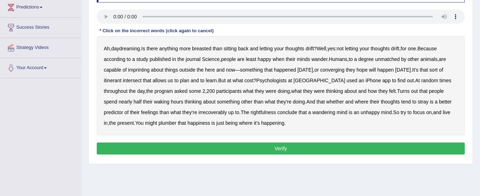
scroll to position [120, 0]
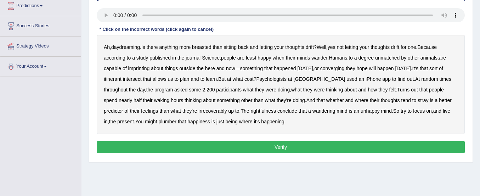
click at [203, 47] on b "breasted" at bounding box center [201, 47] width 19 height 6
click at [137, 69] on b "imprinting" at bounding box center [139, 69] width 22 height 6
click at [338, 69] on b "converging" at bounding box center [332, 69] width 24 height 6
click at [198, 113] on b "irrecoverably" at bounding box center [212, 111] width 28 height 6
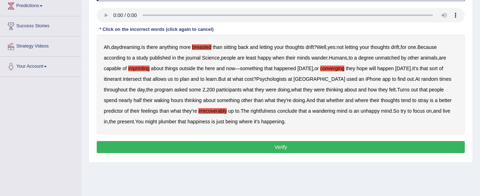
click at [158, 123] on b "plumber" at bounding box center [167, 122] width 18 height 6
click at [149, 146] on button "Verify" at bounding box center [281, 147] width 368 height 12
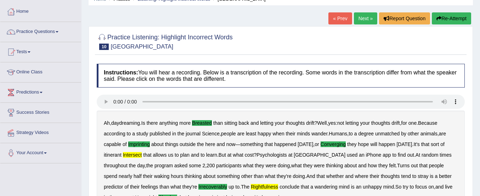
scroll to position [32, 0]
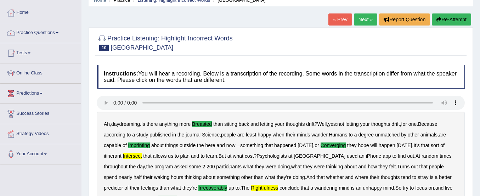
click at [446, 21] on button "Re-Attempt" at bounding box center [451, 19] width 39 height 12
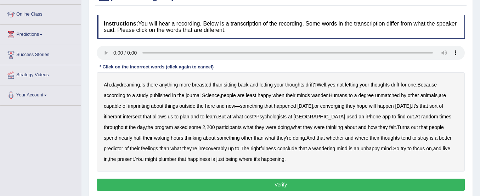
scroll to position [112, 0]
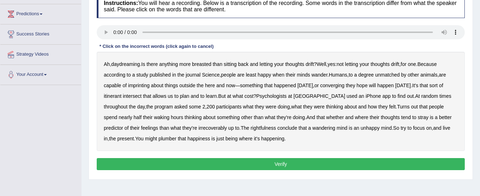
click at [206, 64] on b "breasted" at bounding box center [201, 64] width 19 height 6
click at [137, 86] on b "imprinting" at bounding box center [139, 86] width 22 height 6
click at [127, 95] on b "intersect" at bounding box center [132, 96] width 19 height 6
click at [198, 127] on b "irrecoverably" at bounding box center [212, 128] width 28 height 6
click at [250, 127] on b "rightfulness" at bounding box center [262, 128] width 25 height 6
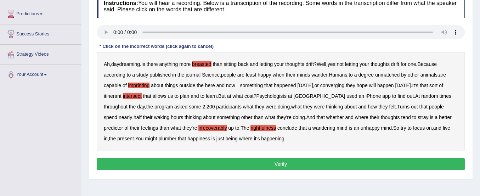
click at [158, 138] on b "plumber" at bounding box center [167, 139] width 18 height 6
click at [339, 84] on b "converging" at bounding box center [332, 86] width 24 height 6
click at [315, 165] on button "Verify" at bounding box center [281, 164] width 368 height 12
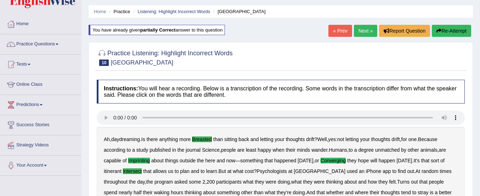
scroll to position [21, 0]
click at [24, 104] on link "Predictions" at bounding box center [40, 104] width 81 height 18
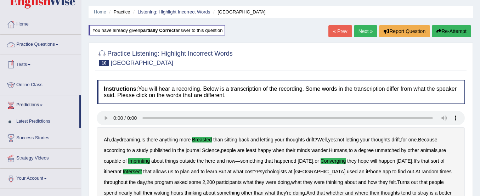
click at [52, 47] on link "Practice Questions" at bounding box center [40, 44] width 81 height 18
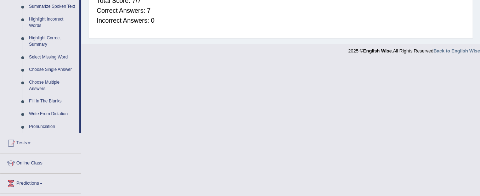
scroll to position [320, 0]
click at [56, 101] on link "Fill In The Blanks" at bounding box center [52, 101] width 53 height 13
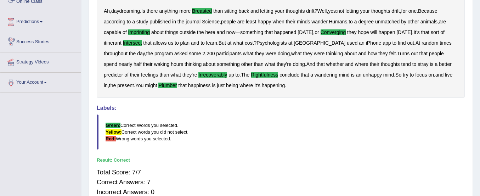
scroll to position [174, 0]
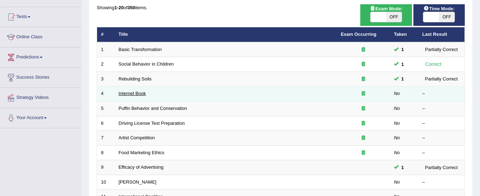
click at [121, 91] on link "Internet Book" at bounding box center [132, 93] width 27 height 5
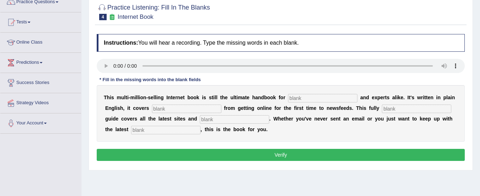
click at [297, 97] on input "text" at bounding box center [322, 98] width 69 height 8
type input "novels"
click at [172, 107] on input "text" at bounding box center [186, 108] width 69 height 8
type input "ev"
click at [393, 109] on input "text" at bounding box center [416, 108] width 69 height 8
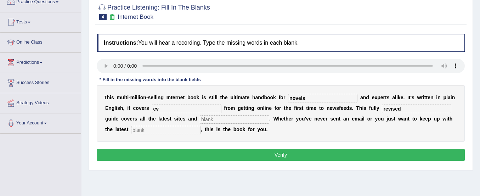
type input "revised"
click at [244, 119] on input "text" at bounding box center [234, 119] width 69 height 8
type input "crasiest"
click at [195, 132] on input "text" at bounding box center [165, 130] width 69 height 8
type input "developments"
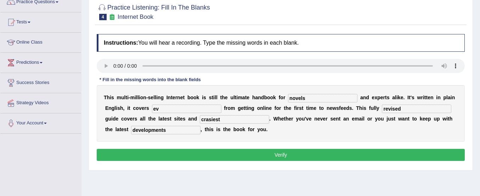
click at [177, 110] on input "ev" at bounding box center [186, 108] width 69 height 8
type input "everything"
click at [216, 152] on button "Verify" at bounding box center [281, 155] width 368 height 12
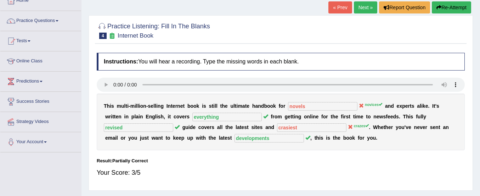
scroll to position [42, 0]
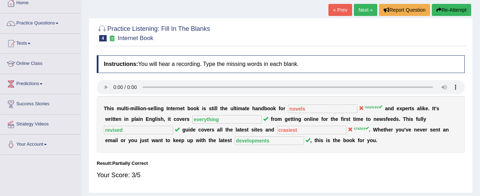
click at [450, 14] on button "Re-Attempt" at bounding box center [451, 10] width 39 height 12
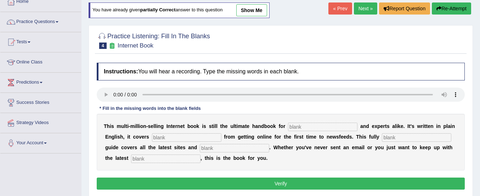
scroll to position [42, 0]
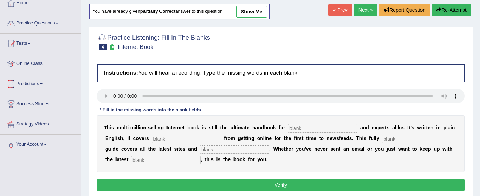
click at [326, 126] on div "Instructions: You will hear a recording. Type the missing words in each blank. …" at bounding box center [280, 129] width 371 height 136
click at [326, 126] on input "text" at bounding box center [322, 128] width 69 height 8
click at [306, 129] on input "novi" at bounding box center [322, 128] width 69 height 8
type input "novices"
click at [179, 140] on input "text" at bounding box center [186, 139] width 69 height 8
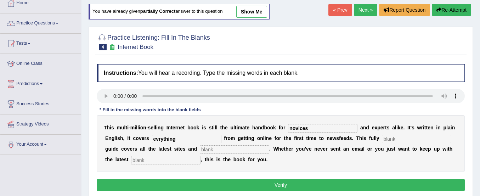
type input "evrything"
click at [393, 140] on input "text" at bounding box center [416, 139] width 69 height 8
type input "revised"
click at [258, 152] on input "text" at bounding box center [234, 149] width 69 height 8
type input "crazes"
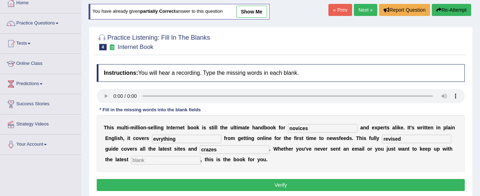
click at [170, 163] on input "text" at bounding box center [165, 160] width 69 height 8
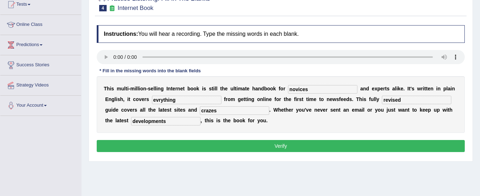
scroll to position [82, 0]
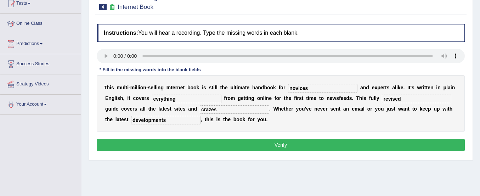
type input "developments"
click at [305, 143] on button "Verify" at bounding box center [281, 145] width 368 height 12
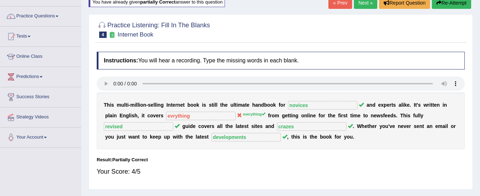
scroll to position [48, 0]
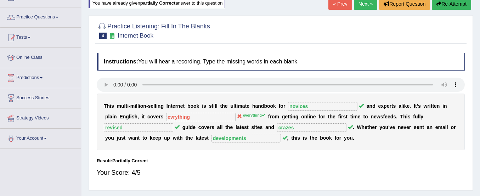
click at [443, 4] on button "Re-Attempt" at bounding box center [451, 4] width 39 height 12
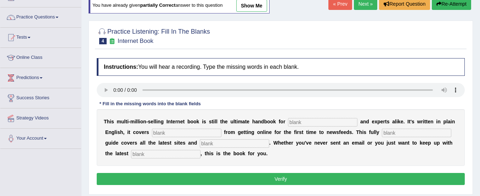
click at [292, 119] on input "text" at bounding box center [322, 122] width 69 height 8
type input "novices"
click at [204, 133] on input "text" at bounding box center [186, 133] width 69 height 8
type input "everything"
click at [388, 132] on input "text" at bounding box center [416, 133] width 69 height 8
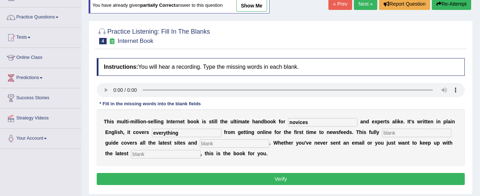
click at [389, 133] on input "text" at bounding box center [416, 133] width 69 height 8
type input "revised"
click at [233, 144] on input "text" at bounding box center [234, 143] width 69 height 8
type input "crazes"
click at [138, 154] on input "text" at bounding box center [165, 154] width 69 height 8
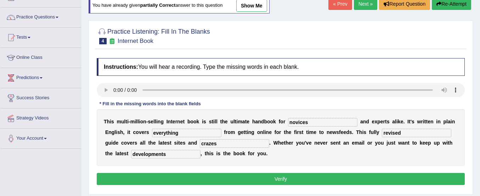
type input "developments"
click at [138, 176] on button "Verify" at bounding box center [281, 179] width 368 height 12
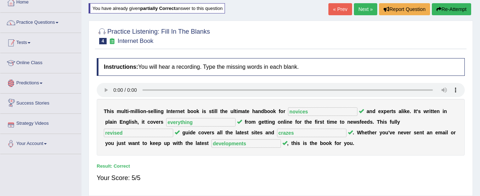
scroll to position [17, 0]
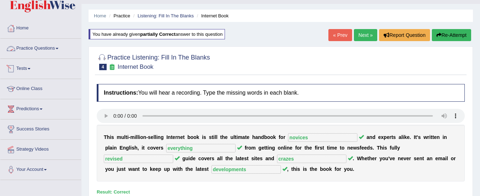
click at [53, 47] on link "Practice Questions" at bounding box center [40, 48] width 81 height 18
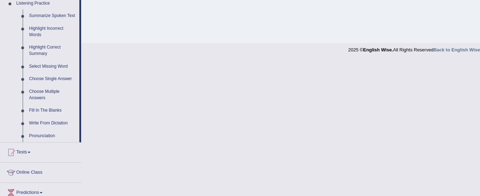
scroll to position [312, 0]
click at [51, 121] on link "Write From Dictation" at bounding box center [52, 122] width 53 height 13
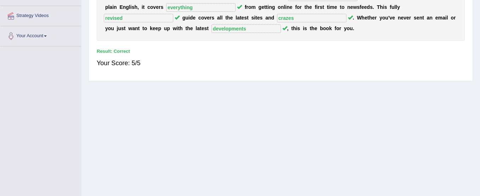
scroll to position [176, 0]
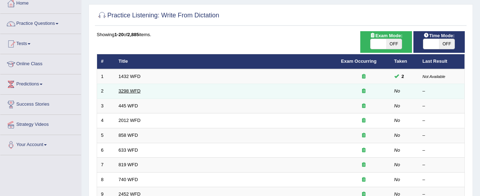
click at [129, 92] on link "3298 WFD" at bounding box center [130, 90] width 22 height 5
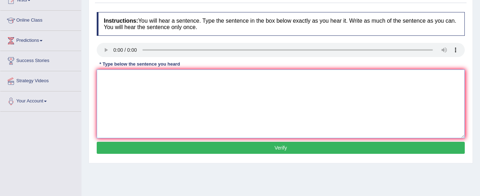
click at [129, 92] on textarea at bounding box center [281, 103] width 368 height 69
click at [112, 87] on textarea at bounding box center [281, 103] width 368 height 69
type textarea "a"
click at [115, 86] on textarea at bounding box center [281, 103] width 368 height 69
click at [131, 96] on textarea at bounding box center [281, 103] width 368 height 69
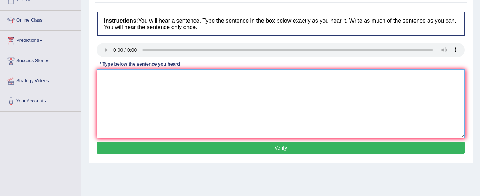
click at [111, 75] on textarea at bounding box center [281, 103] width 368 height 69
type textarea "abatcbsndm Animal behaviour, behaviours appears to contain both similar and des…"
click at [149, 152] on button "Verify" at bounding box center [281, 148] width 368 height 12
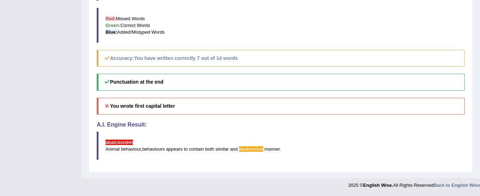
scroll to position [276, 0]
click at [254, 153] on blockquote "abatcbsndm Animal behaviour , behaviours appears to contain both similar and de…" at bounding box center [281, 145] width 368 height 28
click at [254, 149] on span "destinctive" at bounding box center [251, 148] width 24 height 5
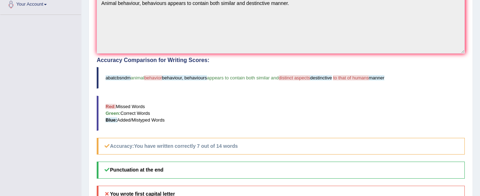
scroll to position [181, 0]
